Goal: Task Accomplishment & Management: Complete application form

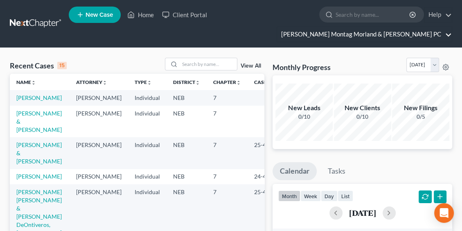
click at [446, 32] on link "[PERSON_NAME] Montag Morland & [PERSON_NAME] PC" at bounding box center [364, 34] width 175 height 15
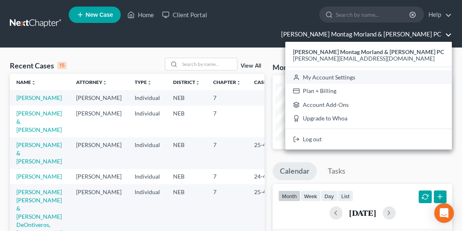
click at [374, 76] on link "My Account Settings" at bounding box center [368, 77] width 167 height 14
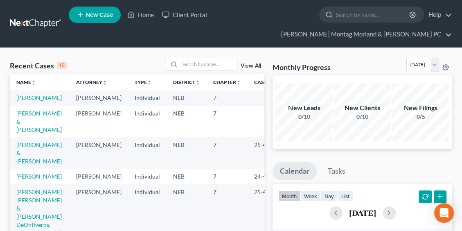
select select "24"
select select "30"
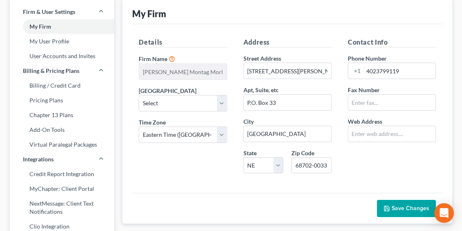
scroll to position [41, 0]
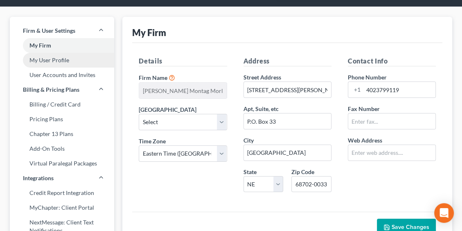
click at [51, 59] on link "My User Profile" at bounding box center [62, 60] width 104 height 15
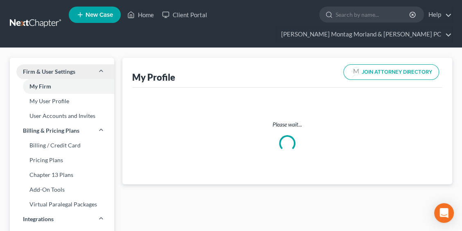
select select "30"
select select "48"
select select "attorney"
select select "0"
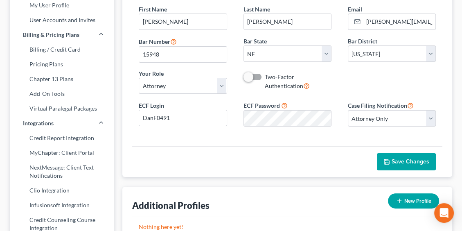
scroll to position [82, 0]
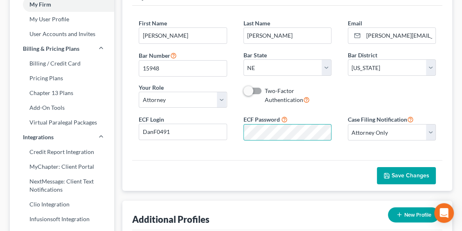
click at [304, 116] on div "ECF Password" at bounding box center [287, 128] width 104 height 26
click at [232, 144] on div "ECF Login DanF0491 ECF Password Case Filing Notification Select Attorney Only A…" at bounding box center [287, 130] width 313 height 33
click at [222, 119] on div "ECF Login DanF0491 ECF Password Case Filing Notification Select Attorney Only A…" at bounding box center [287, 130] width 313 height 33
click at [401, 172] on span "Save Changes" at bounding box center [411, 175] width 38 height 7
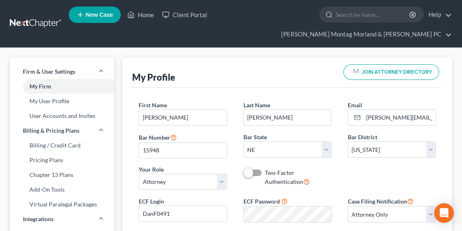
click at [35, 27] on link at bounding box center [36, 23] width 52 height 15
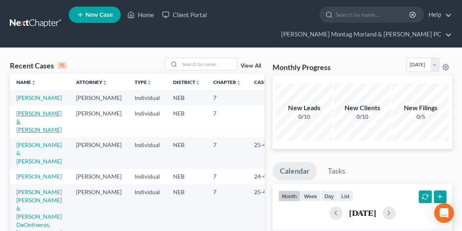
click at [21, 120] on link "[PERSON_NAME] & [PERSON_NAME]" at bounding box center [38, 121] width 45 height 23
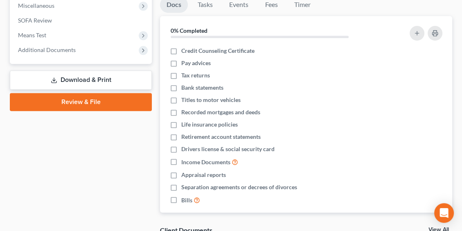
scroll to position [327, 0]
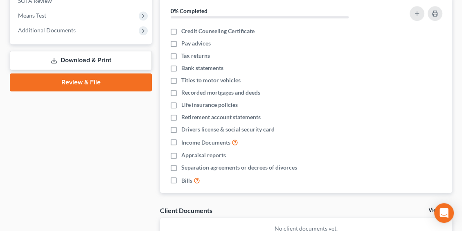
click at [93, 84] on link "Review & File" at bounding box center [81, 82] width 142 height 18
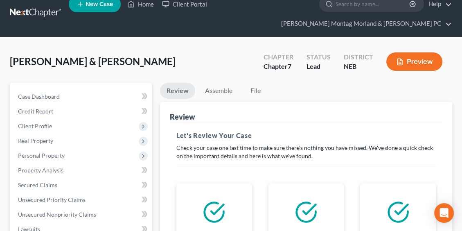
scroll to position [10, 0]
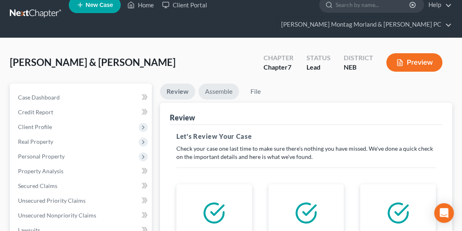
click at [226, 93] on link "Assemble" at bounding box center [218, 91] width 41 height 16
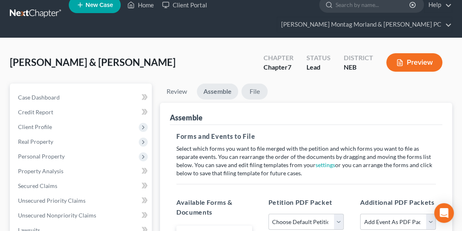
click at [255, 95] on link "File" at bounding box center [254, 91] width 26 height 16
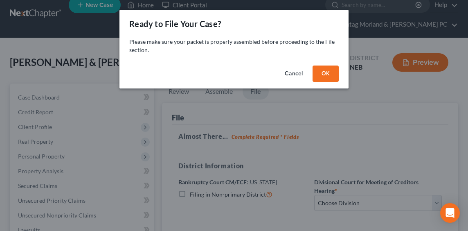
click at [290, 72] on button "Cancel" at bounding box center [293, 73] width 31 height 16
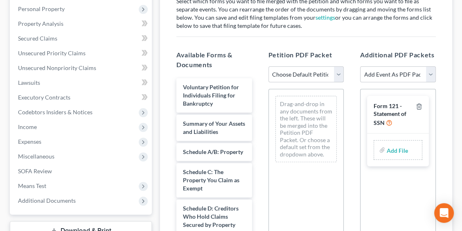
scroll to position [153, 0]
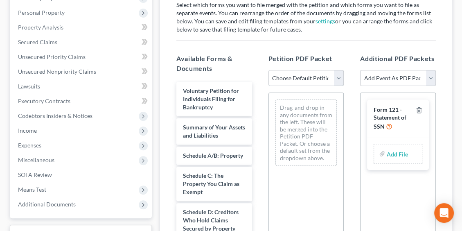
click at [315, 76] on select "Choose Default Petition PDF Packet Complete Bankruptcy Petition (all forms and …" at bounding box center [306, 78] width 76 height 16
click at [314, 76] on select "Choose Default Petition PDF Packet Complete Bankruptcy Petition (all forms and …" at bounding box center [306, 78] width 76 height 16
select select "0"
click at [268, 70] on select "Choose Default Petition PDF Packet Complete Bankruptcy Petition (all forms and …" at bounding box center [306, 78] width 76 height 16
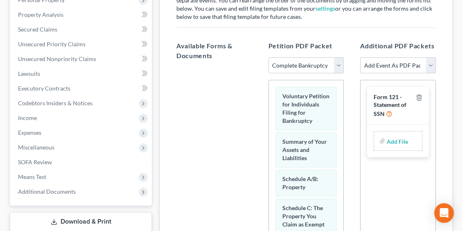
scroll to position [31, 0]
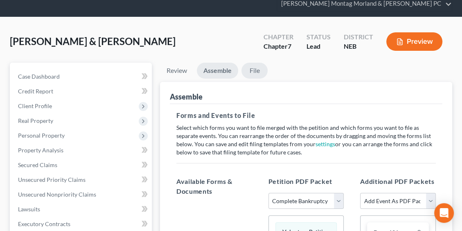
click at [263, 72] on link "File" at bounding box center [254, 71] width 26 height 16
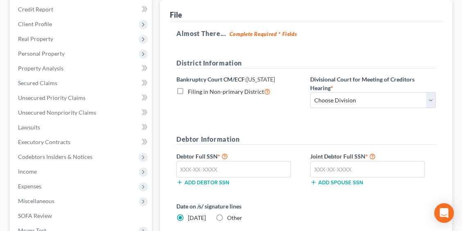
scroll to position [153, 0]
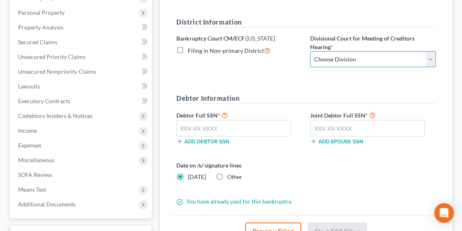
click at [354, 61] on select "Choose Division Lincoln Omaha" at bounding box center [373, 59] width 126 height 16
select select "0"
click at [310, 51] on select "Choose Division Lincoln Omaha" at bounding box center [373, 59] width 126 height 16
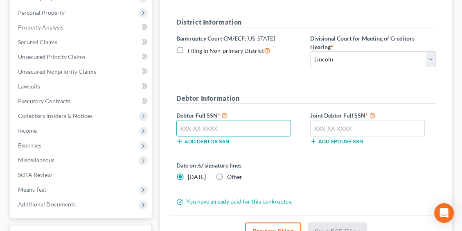
click at [239, 126] on input "text" at bounding box center [233, 128] width 115 height 16
type input "505-78-0189"
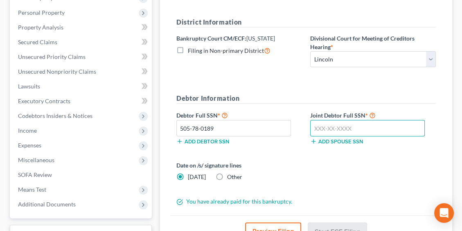
click at [342, 122] on input "text" at bounding box center [367, 128] width 115 height 16
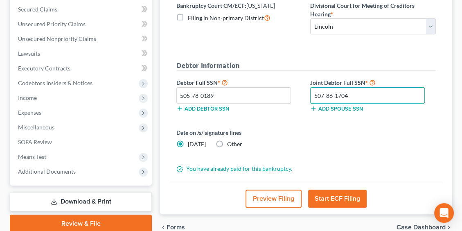
scroll to position [226, 0]
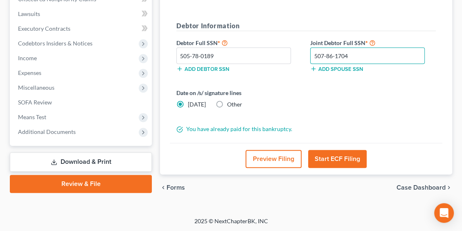
type input "507-86-1704"
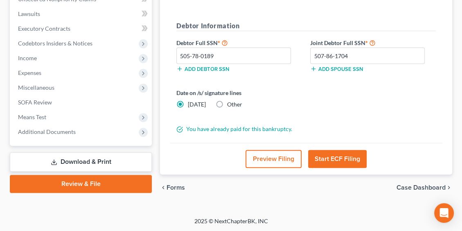
click at [227, 103] on label "Other" at bounding box center [234, 104] width 15 height 8
click at [230, 103] on input "Other" at bounding box center [232, 102] width 5 height 5
radio input "true"
radio input "false"
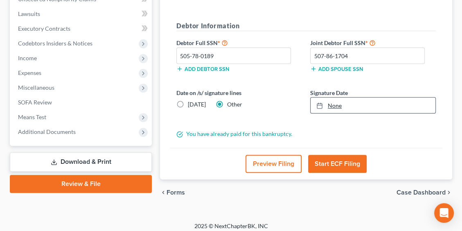
click at [326, 103] on div at bounding box center [321, 105] width 11 height 7
click at [339, 165] on button "Start ECF Filing" at bounding box center [337, 164] width 59 height 18
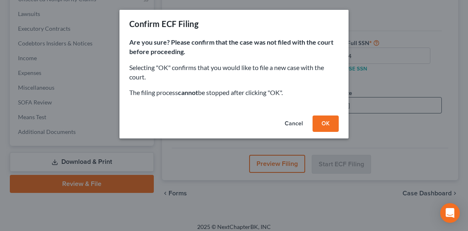
click at [326, 124] on button "OK" at bounding box center [326, 123] width 26 height 16
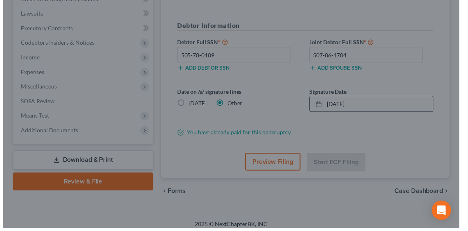
scroll to position [218, 0]
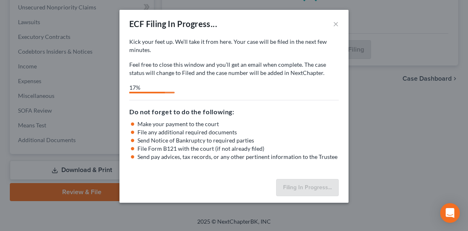
select select "0"
